Goal: Information Seeking & Learning: Learn about a topic

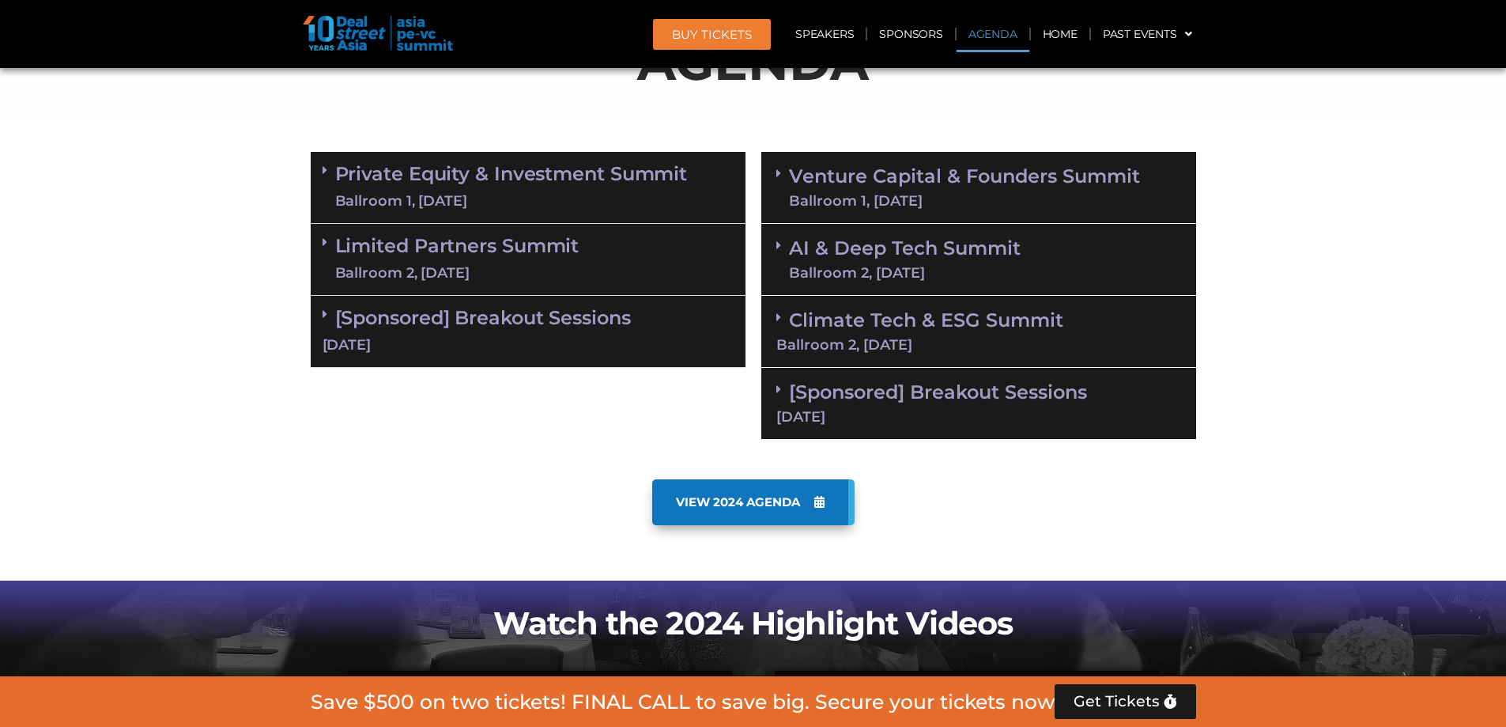
scroll to position [980, 0]
click at [776, 173] on icon at bounding box center [778, 173] width 5 height 13
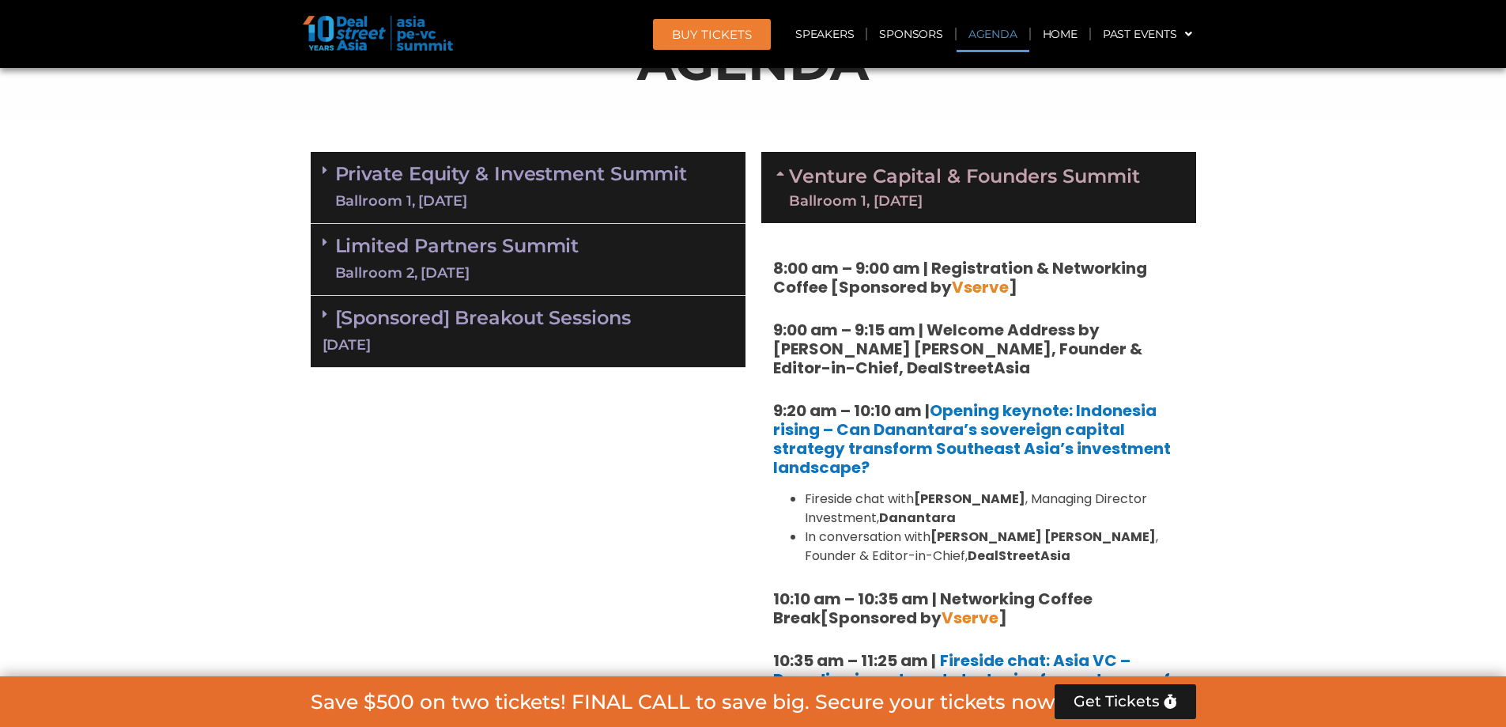
click at [776, 173] on icon at bounding box center [782, 173] width 13 height 13
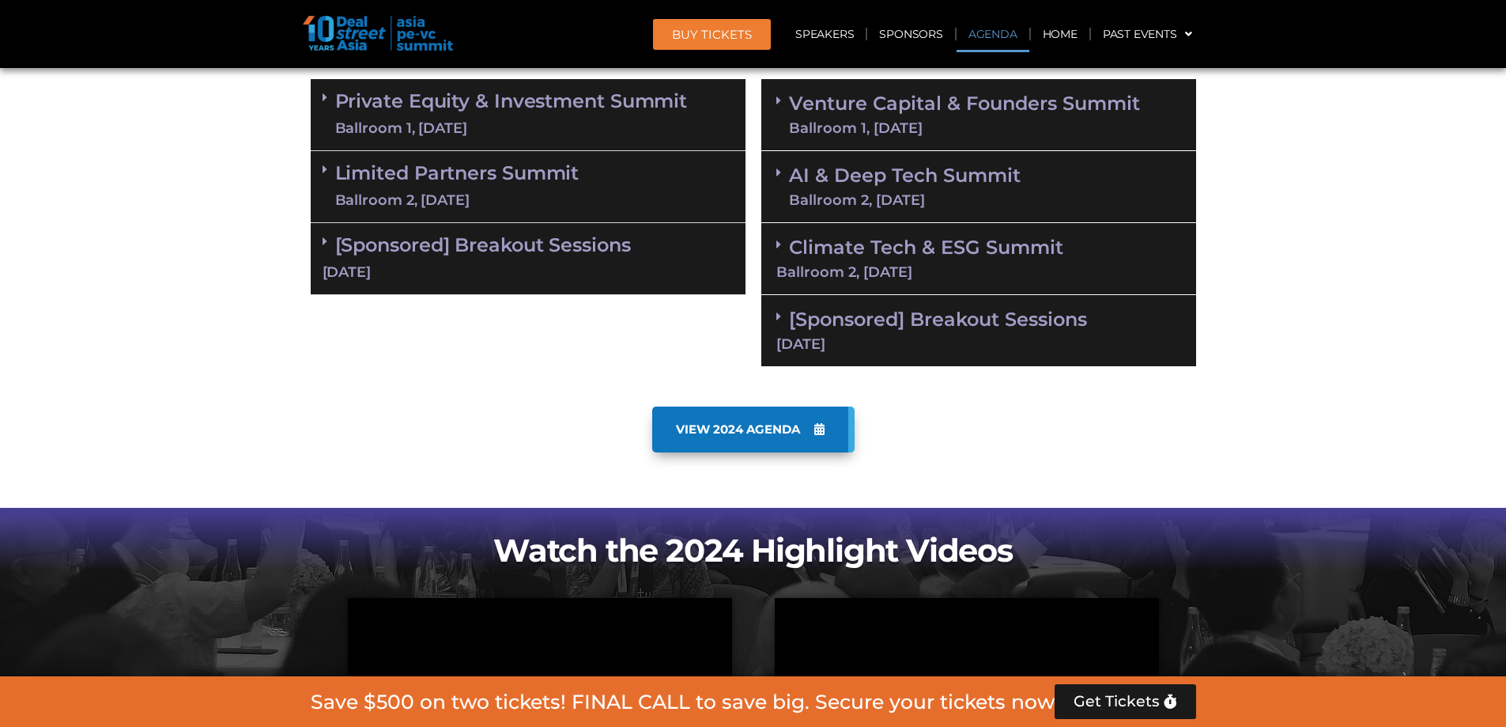
scroll to position [822, 0]
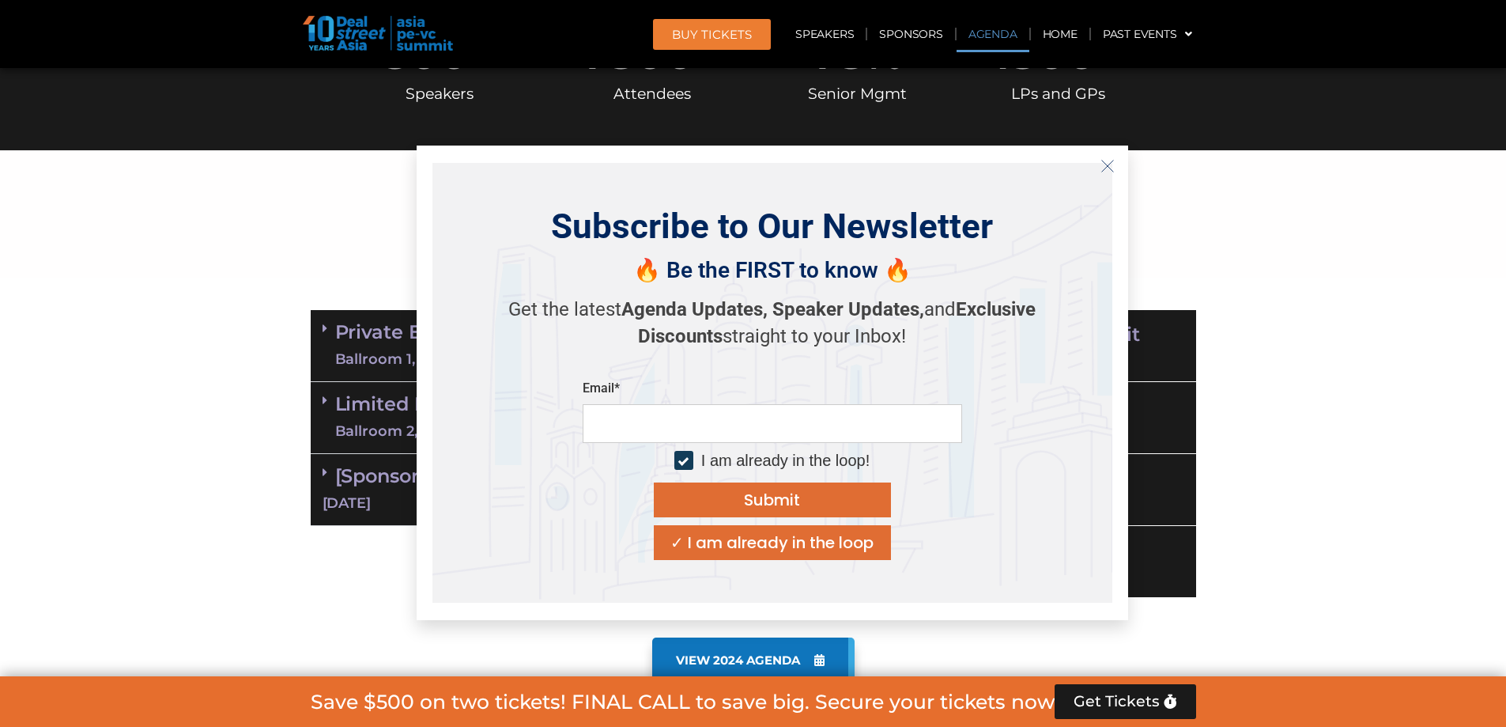
click at [1116, 164] on button "Close" at bounding box center [1107, 165] width 25 height 25
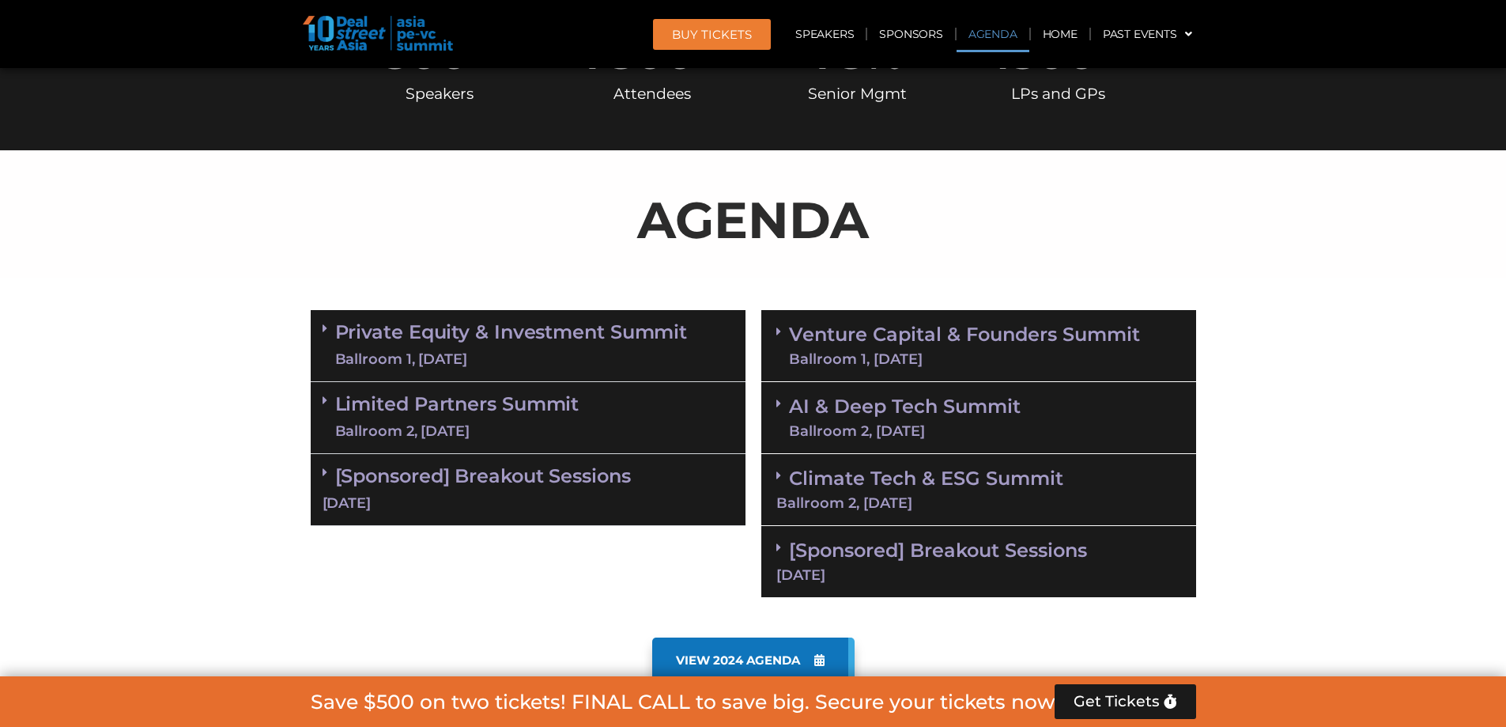
click at [778, 551] on icon at bounding box center [778, 547] width 5 height 13
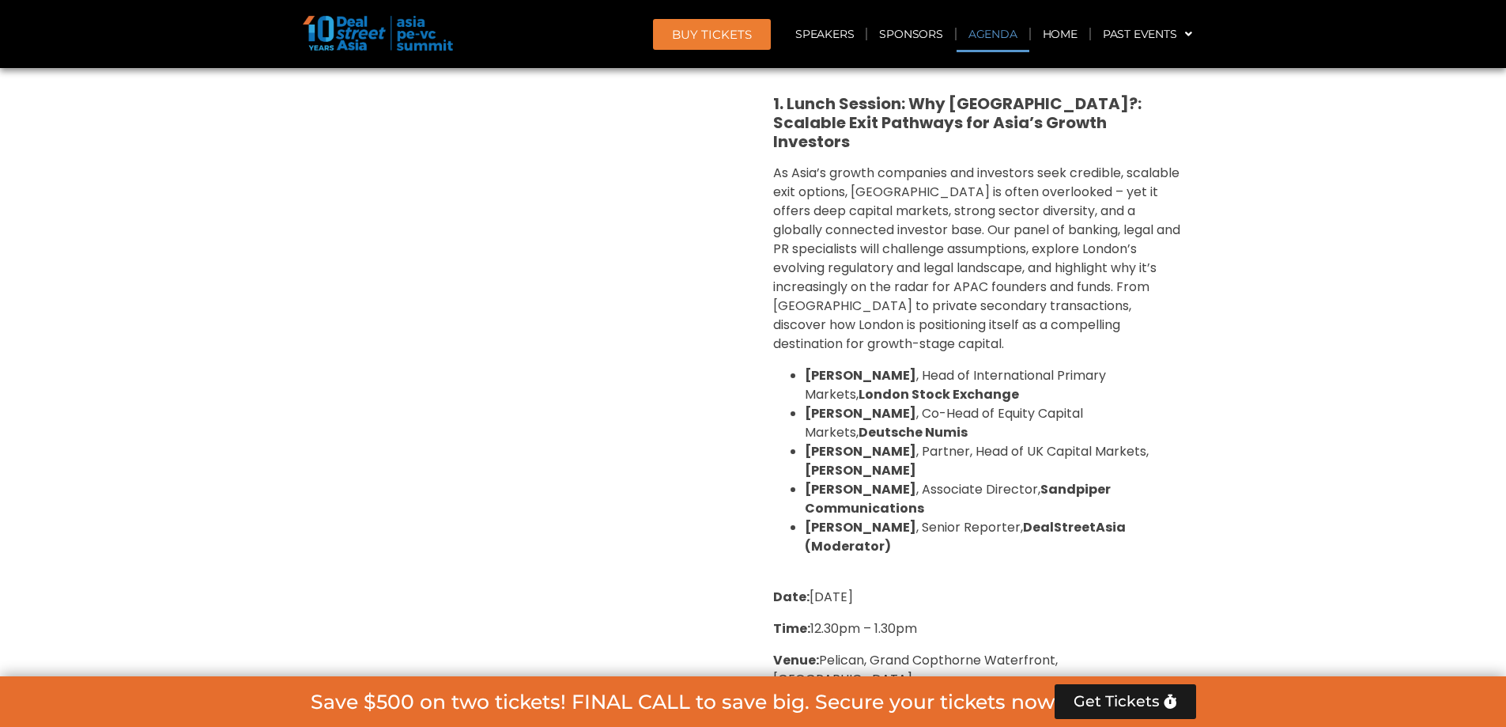
scroll to position [1139, 0]
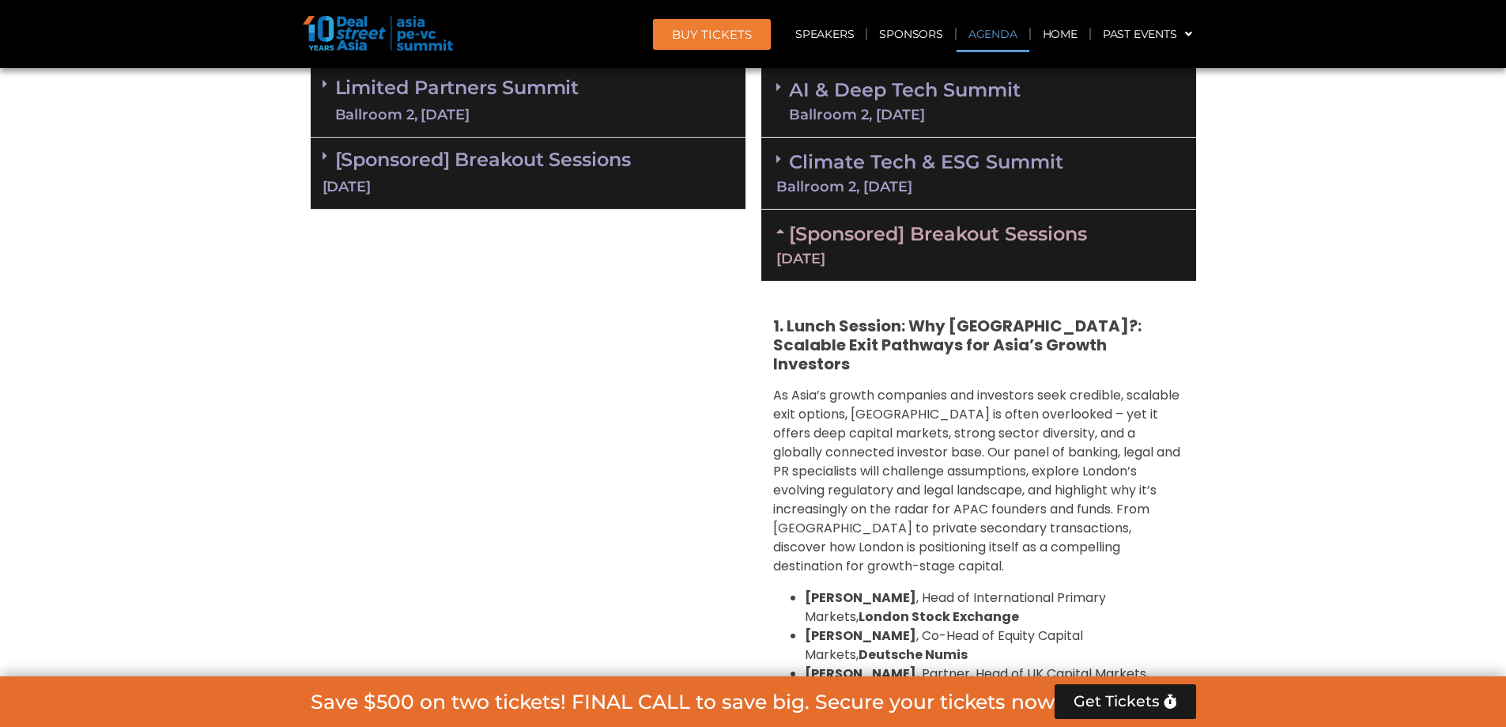
click at [773, 236] on div "[Sponsored] Breakout Sessions 11 Sept" at bounding box center [978, 245] width 435 height 71
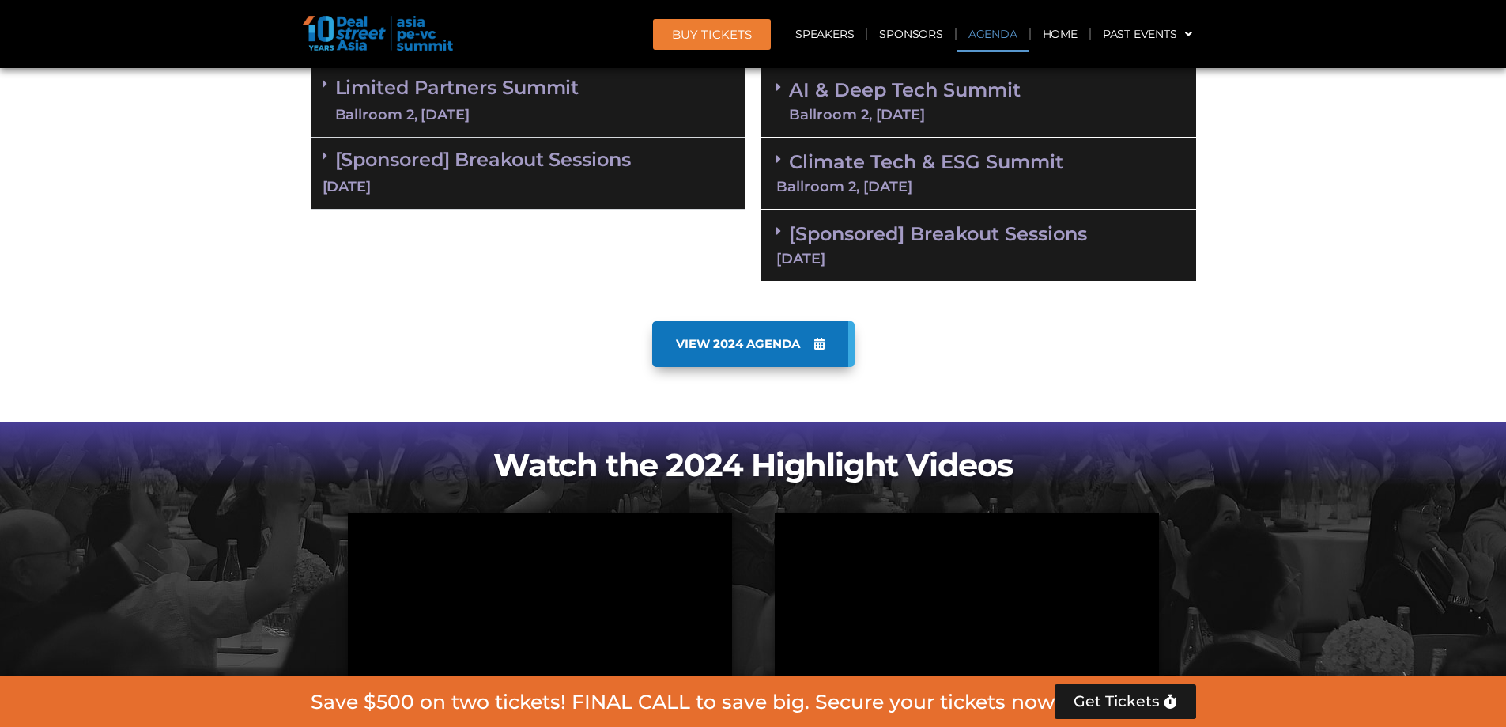
click at [780, 163] on icon at bounding box center [778, 159] width 5 height 13
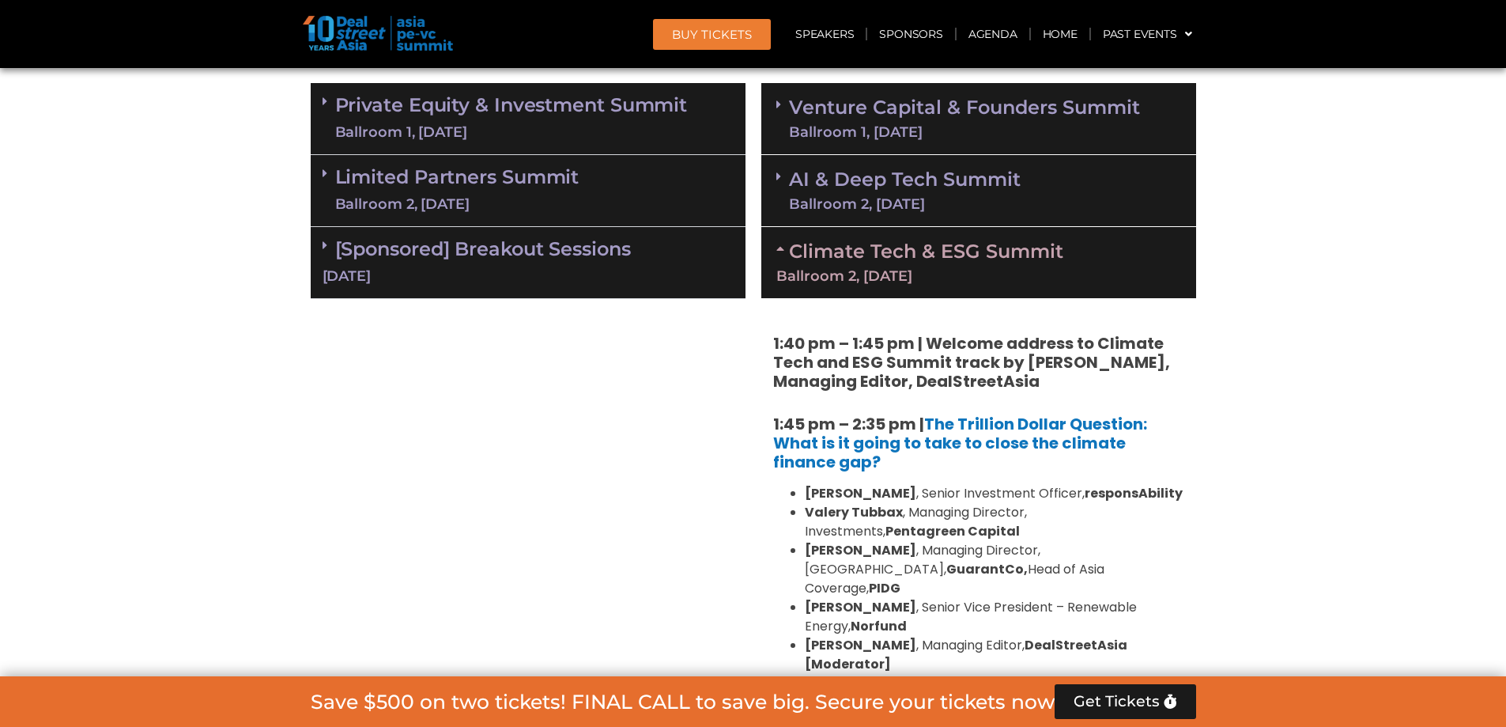
scroll to position [901, 0]
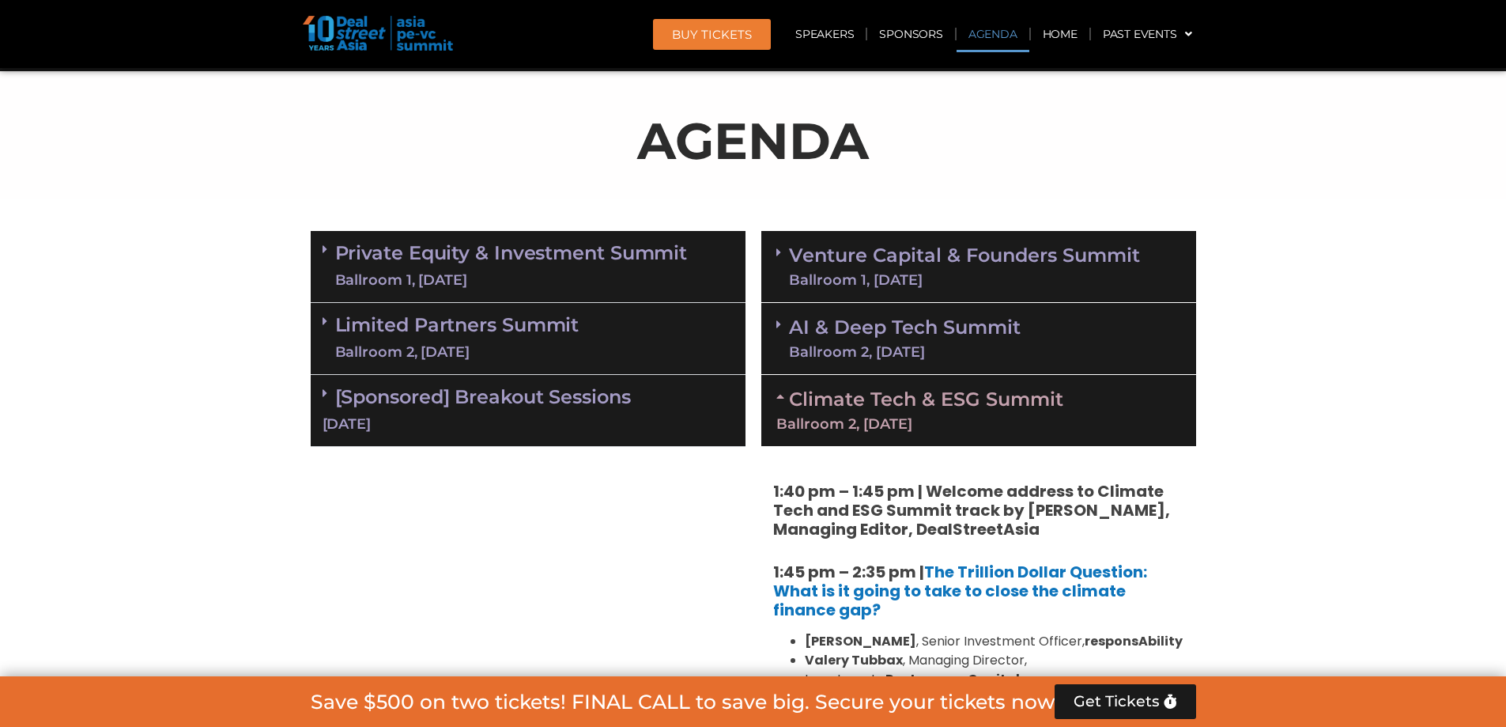
click at [772, 397] on div "Climate Tech & ESG Summit Ballroom 2, 11 Sept" at bounding box center [978, 410] width 435 height 71
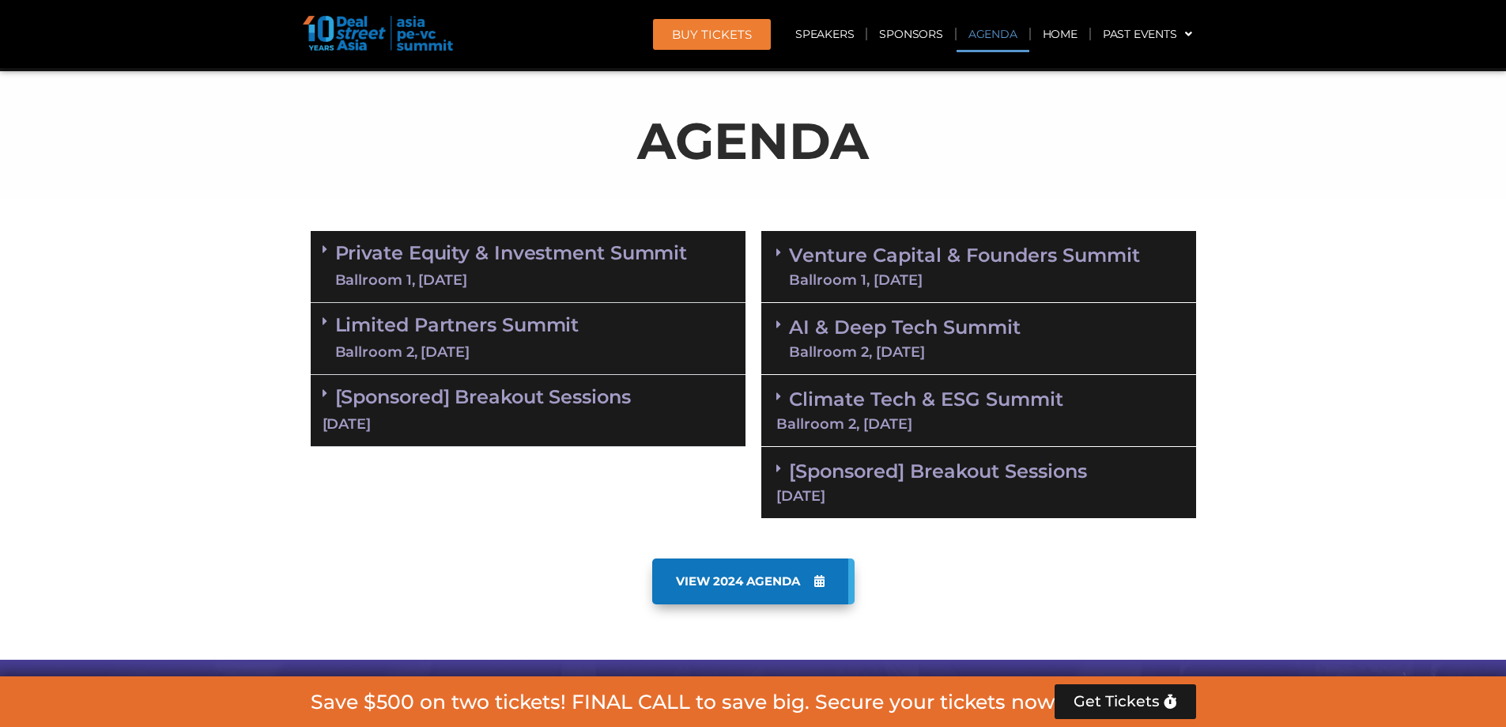
click at [775, 327] on div "AI & Deep Tech Summit Ballroom 2, 11 Sept" at bounding box center [978, 339] width 435 height 72
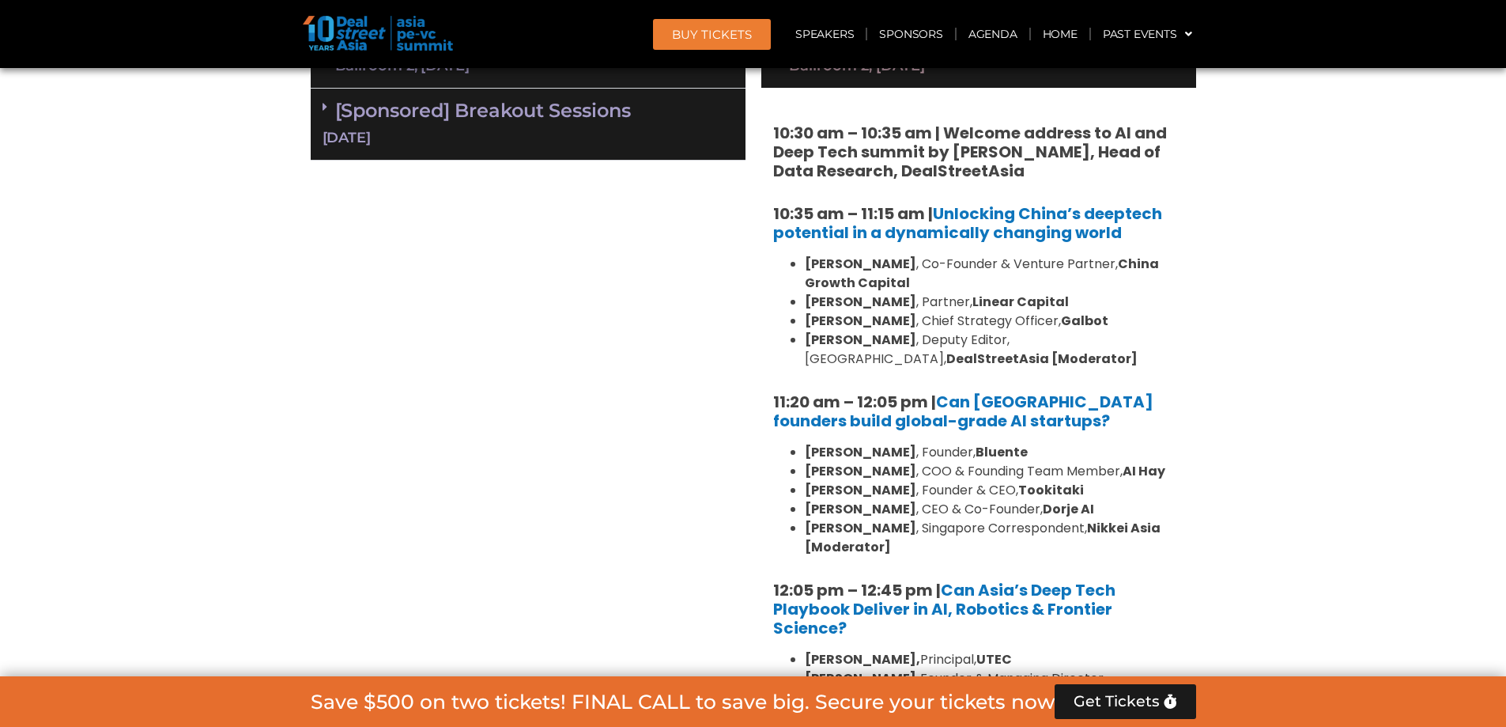
scroll to position [822, 0]
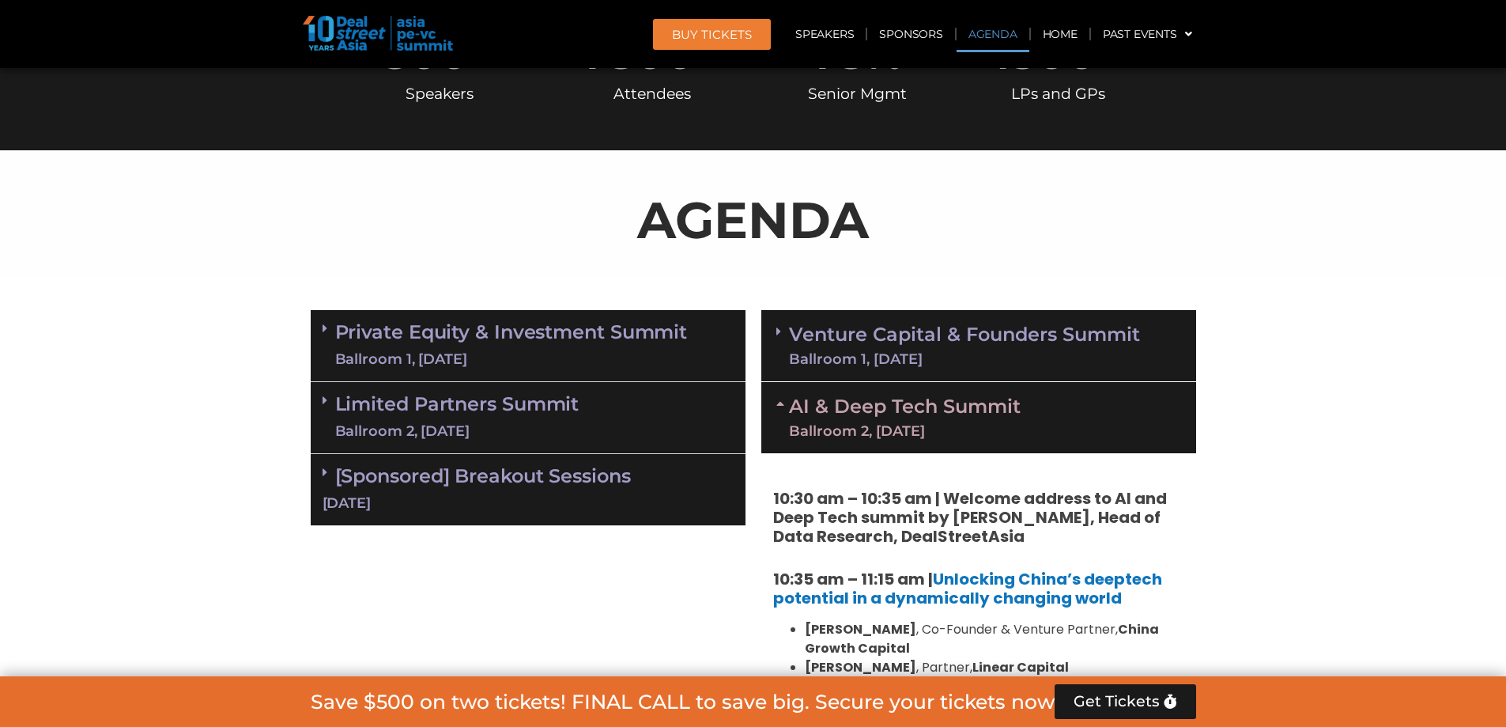
click at [779, 401] on icon at bounding box center [782, 403] width 13 height 13
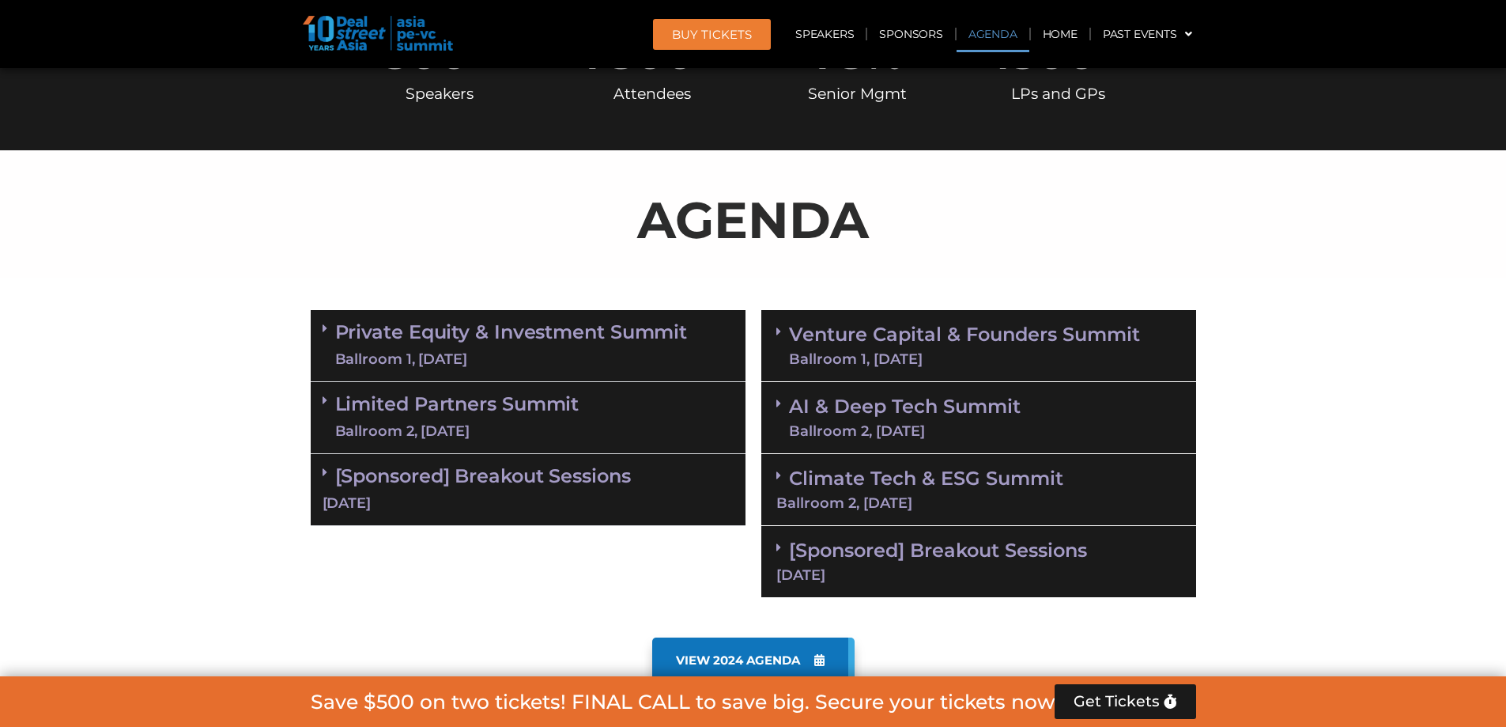
click at [776, 343] on span at bounding box center [782, 345] width 13 height 41
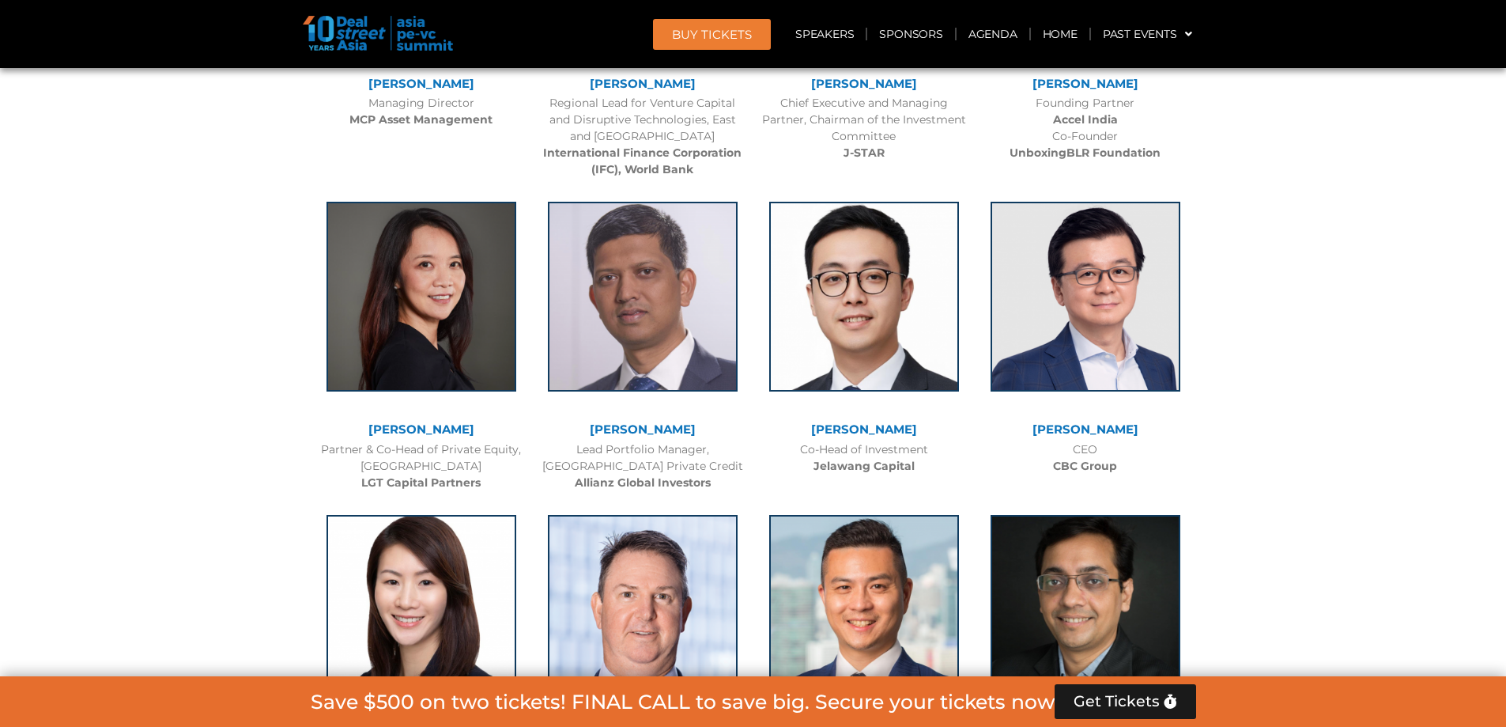
scroll to position [4775, 0]
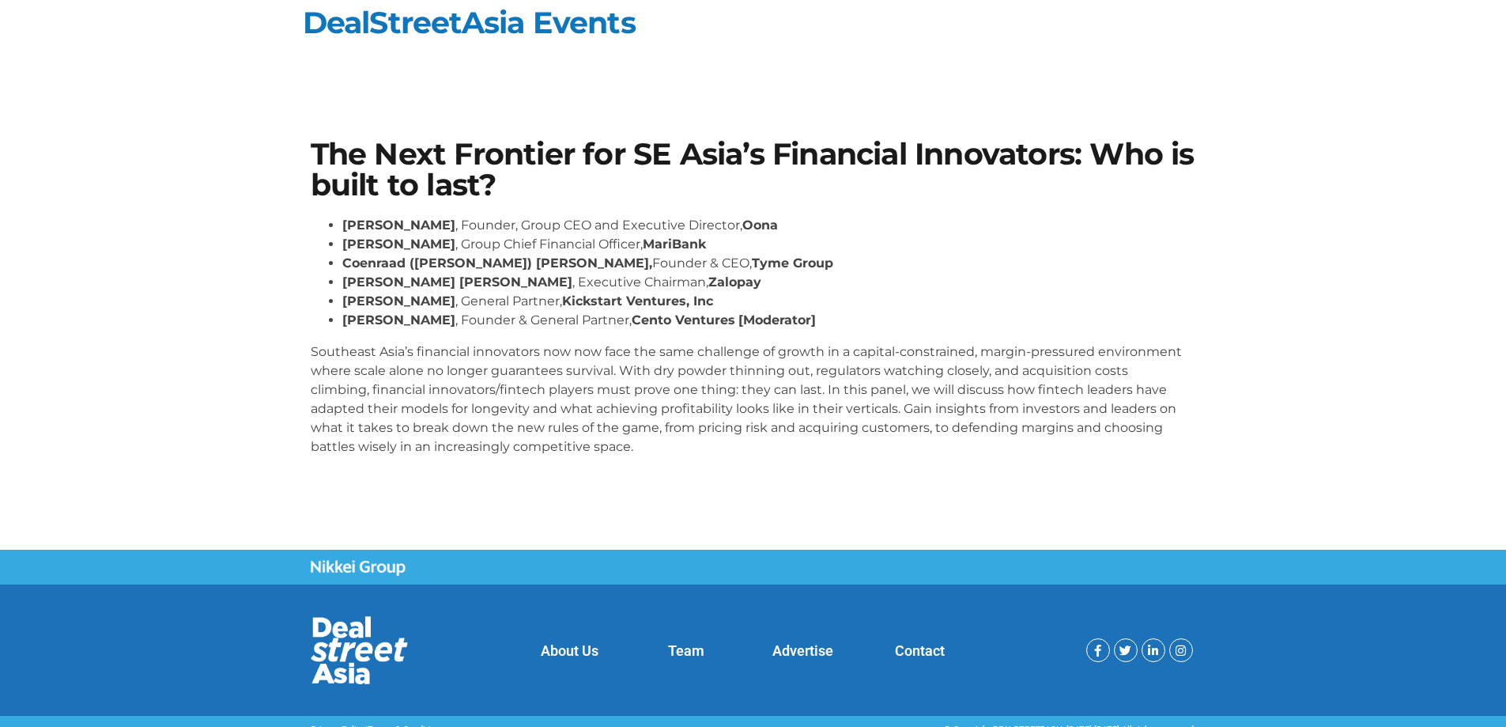
scroll to position [29, 0]
